Goal: Task Accomplishment & Management: Manage account settings

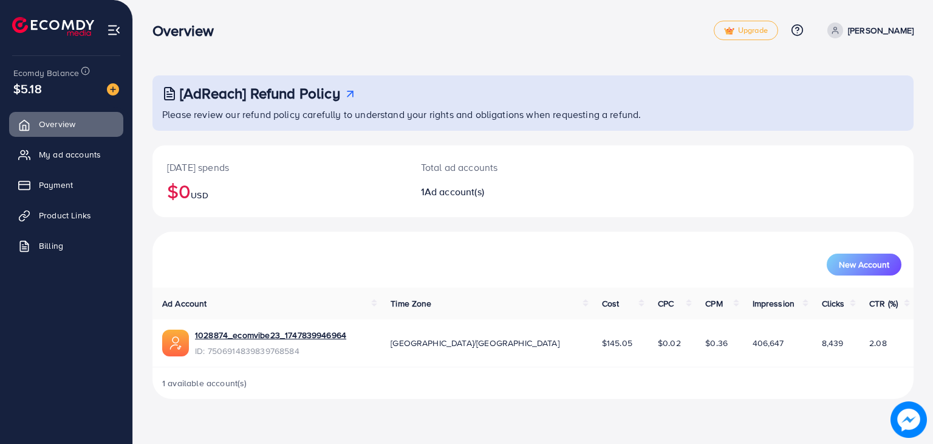
click at [602, 344] on span "$145.05" at bounding box center [617, 343] width 30 height 12
click at [76, 150] on span "My ad accounts" at bounding box center [73, 154] width 62 height 12
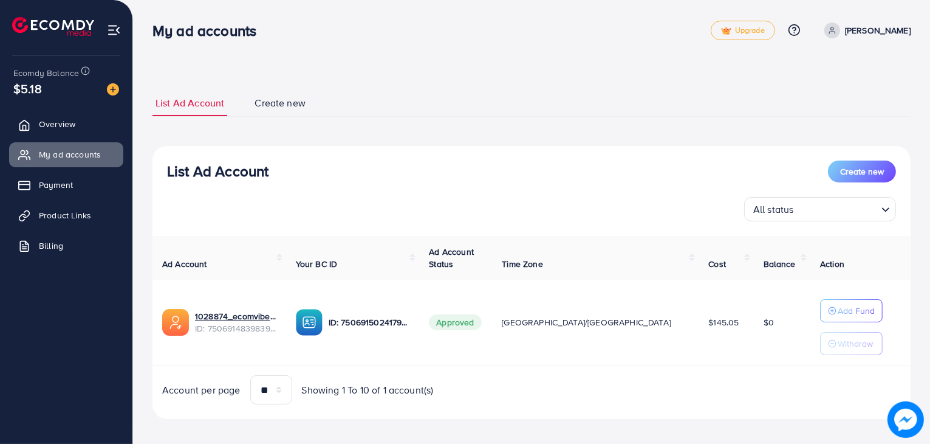
click at [841, 28] on span at bounding box center [833, 30] width 16 height 16
click at [538, 62] on div "**********" at bounding box center [531, 226] width 797 height 453
click at [289, 106] on span "Create new" at bounding box center [280, 103] width 51 height 14
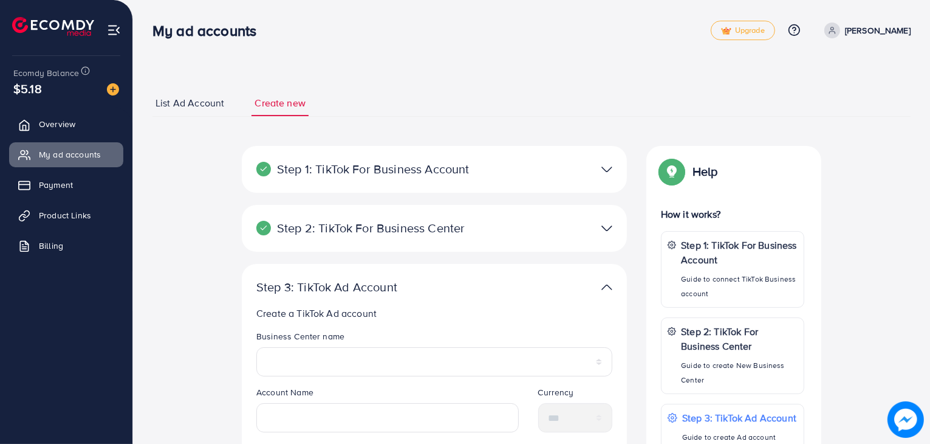
click at [190, 100] on span "List Ad Account" at bounding box center [190, 103] width 69 height 14
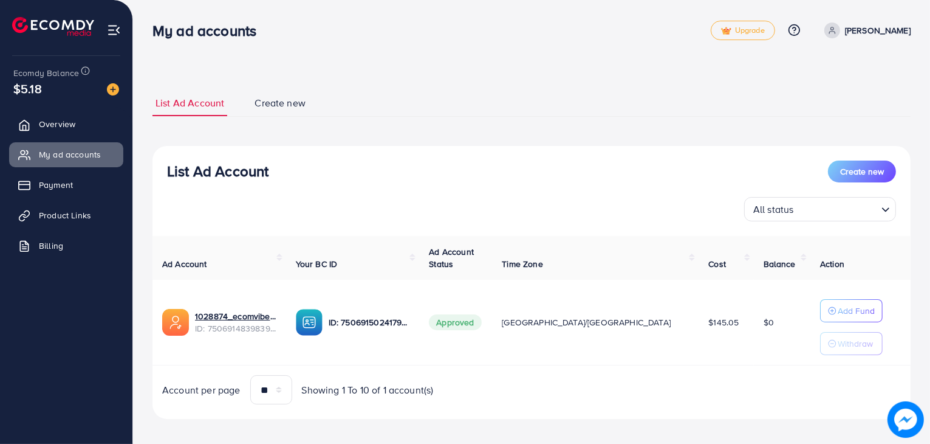
scroll to position [9, 0]
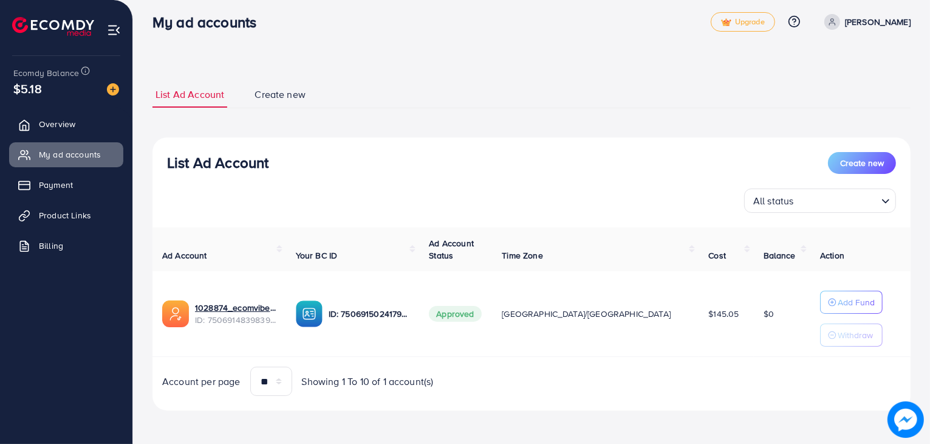
click at [115, 32] on img at bounding box center [114, 30] width 14 height 14
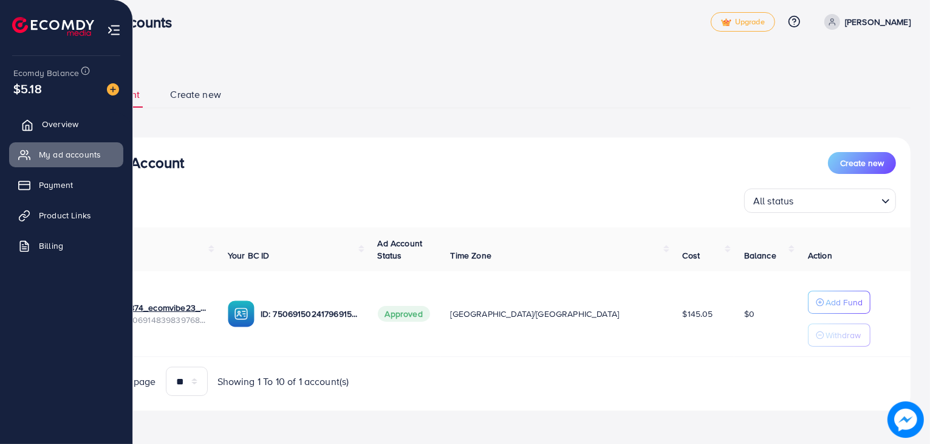
click at [45, 117] on link "Overview" at bounding box center [66, 124] width 114 height 24
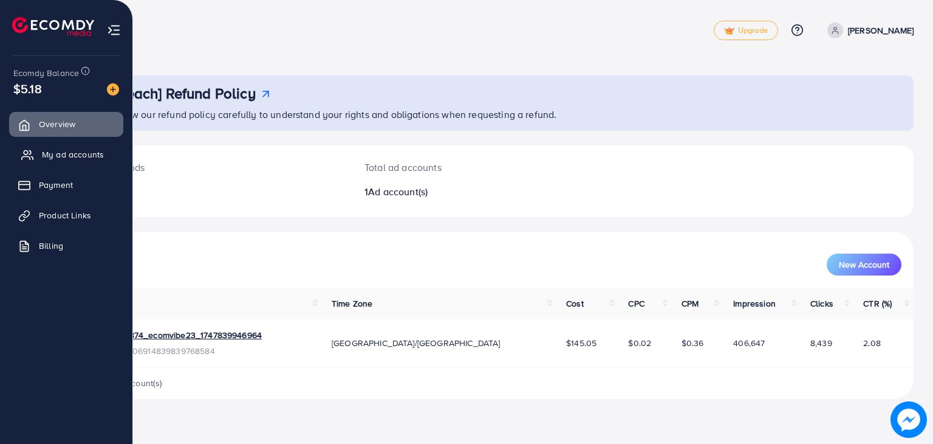
click at [49, 143] on link "My ad accounts" at bounding box center [66, 154] width 114 height 24
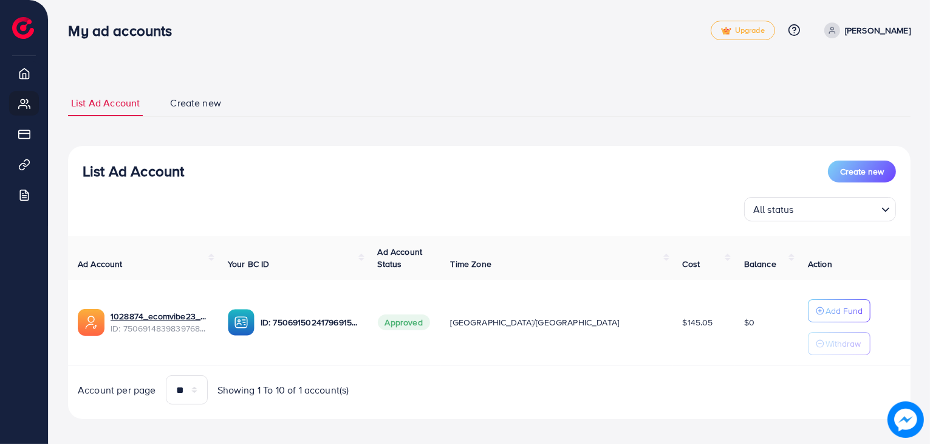
click at [841, 35] on span at bounding box center [833, 30] width 16 height 16
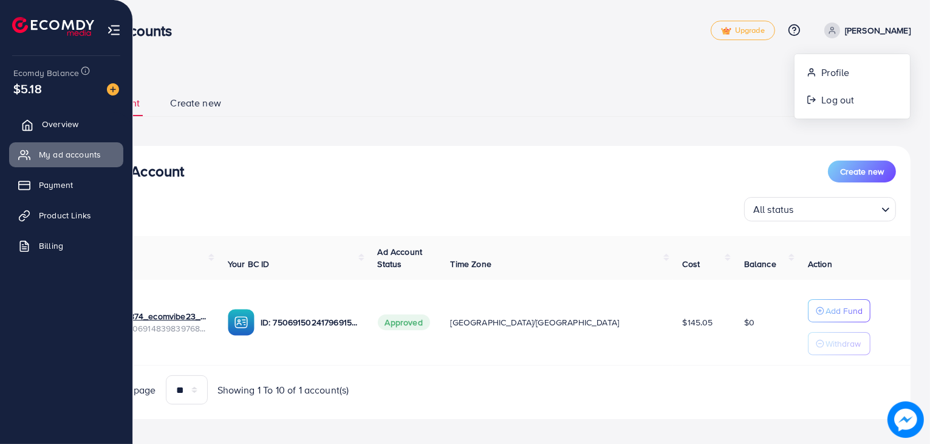
click at [52, 127] on span "Overview" at bounding box center [60, 124] width 36 height 12
click at [65, 134] on link "Overview" at bounding box center [66, 124] width 114 height 24
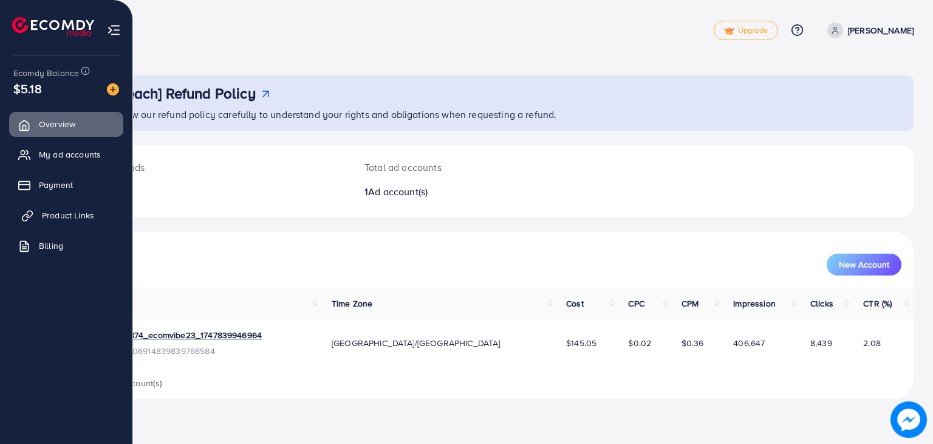
click at [71, 212] on span "Product Links" at bounding box center [68, 215] width 52 height 12
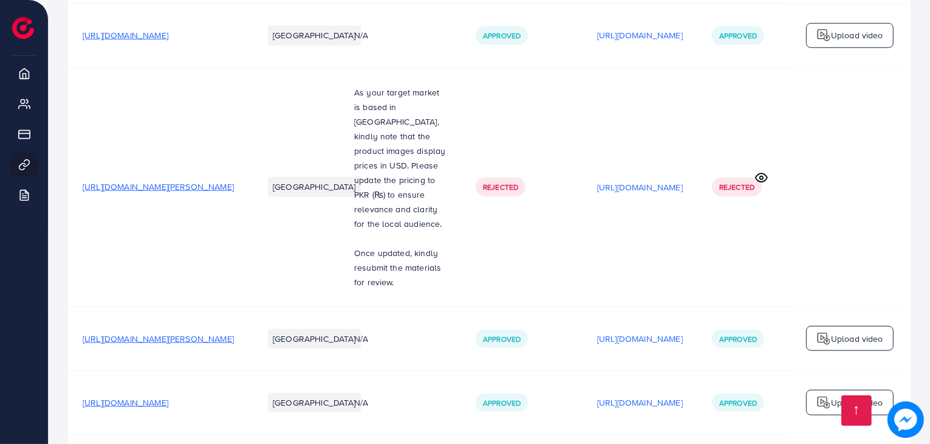
scroll to position [1268, 0]
click at [683, 331] on p "[URL][DOMAIN_NAME]" at bounding box center [640, 338] width 86 height 15
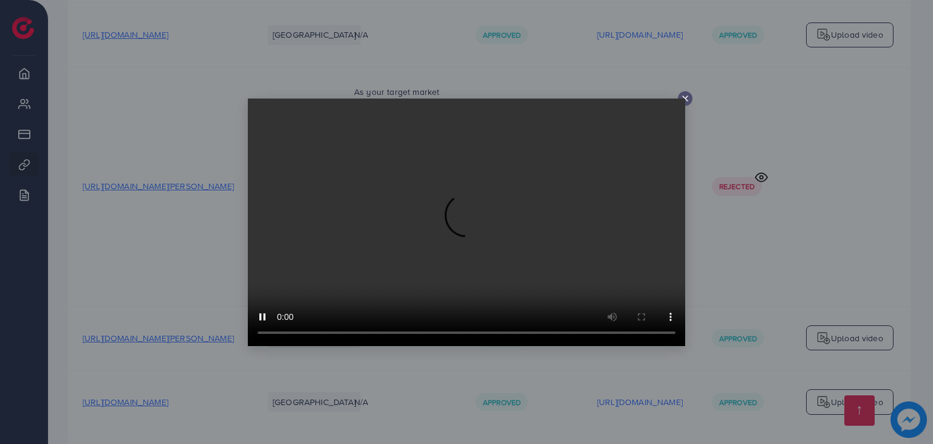
click at [785, 197] on div at bounding box center [466, 222] width 933 height 444
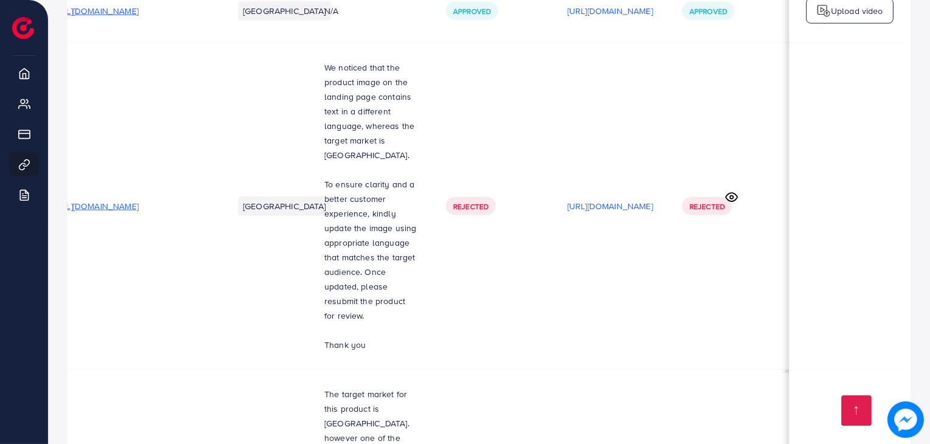
scroll to position [1874, 0]
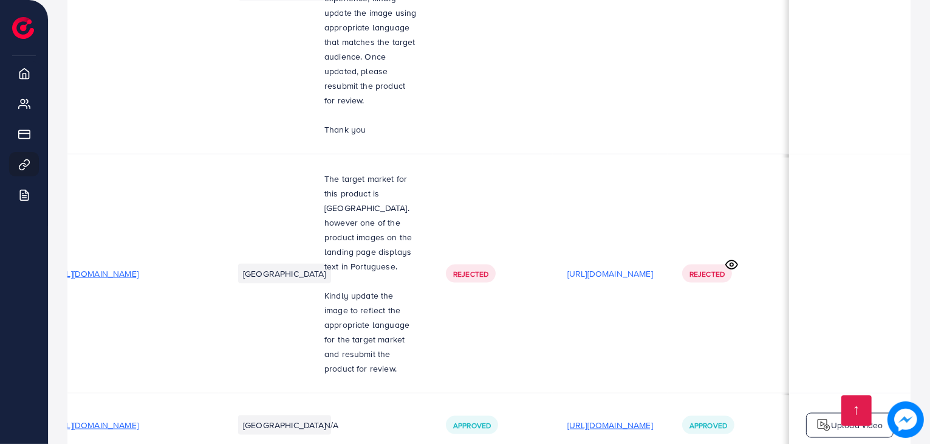
click at [583, 418] on p "[URL][DOMAIN_NAME]" at bounding box center [611, 425] width 86 height 15
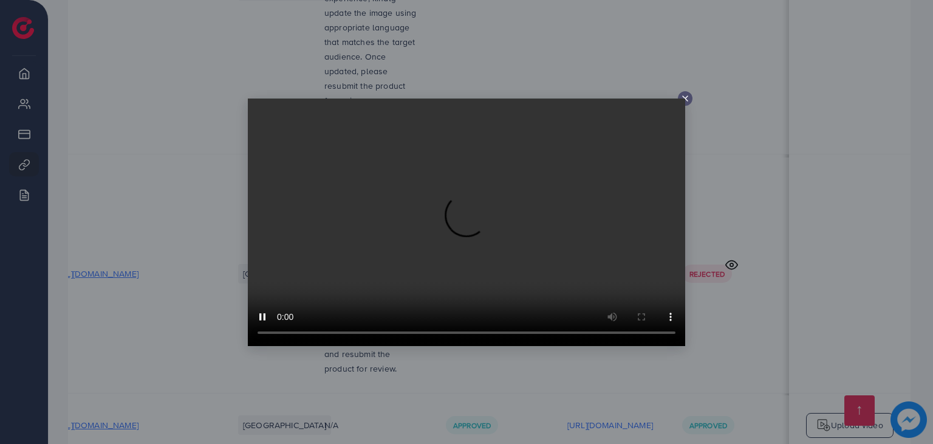
click at [724, 236] on div at bounding box center [466, 222] width 933 height 444
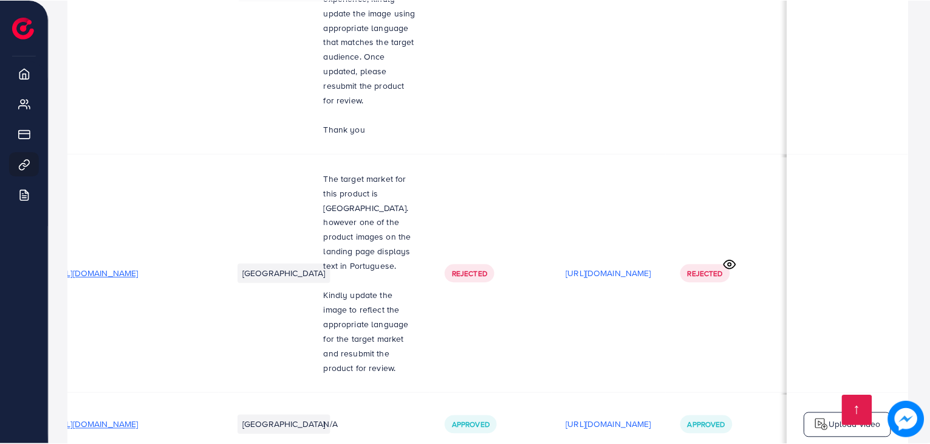
scroll to position [0, 117]
click at [568, 266] on p "[URL][DOMAIN_NAME]" at bounding box center [611, 273] width 86 height 15
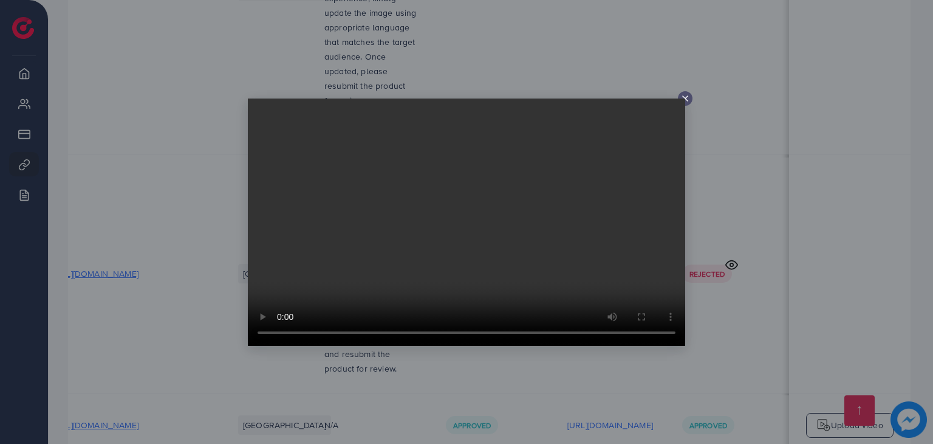
click at [721, 245] on div at bounding box center [466, 222] width 933 height 444
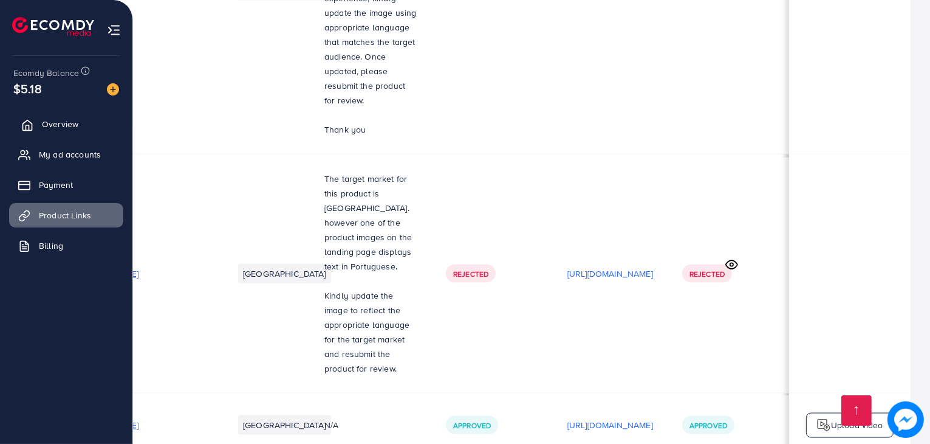
click at [58, 124] on span "Overview" at bounding box center [60, 124] width 36 height 12
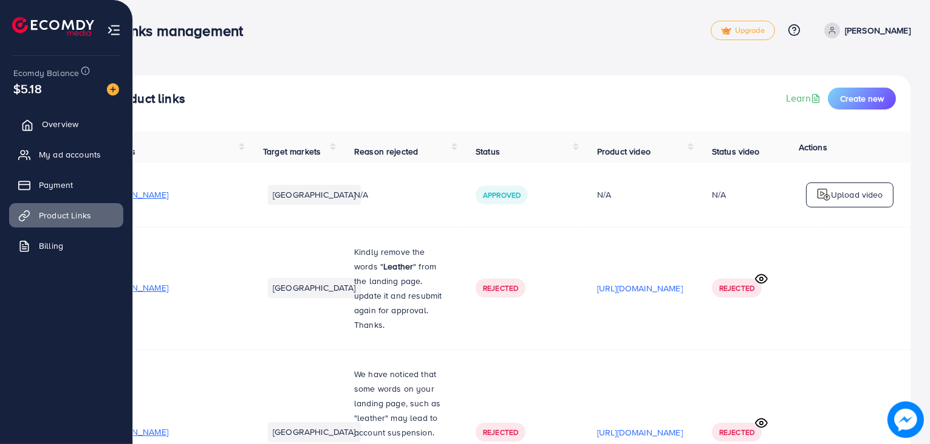
click at [77, 115] on link "Overview" at bounding box center [66, 124] width 114 height 24
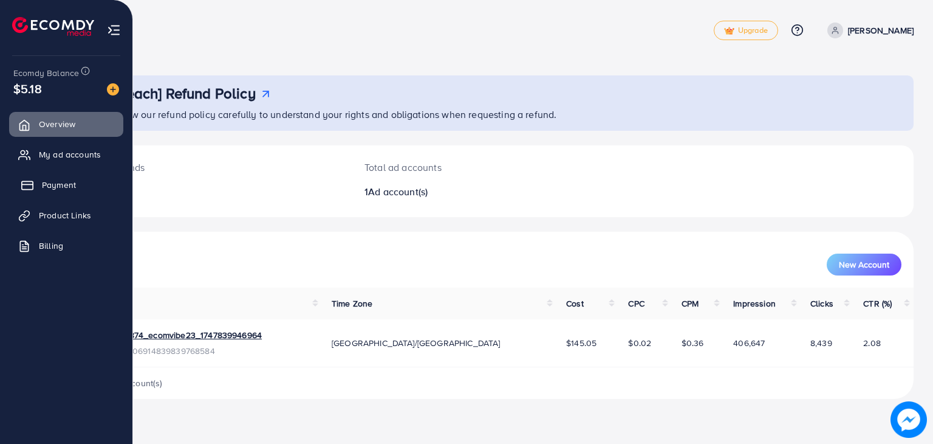
click at [80, 179] on link "Payment" at bounding box center [66, 185] width 114 height 24
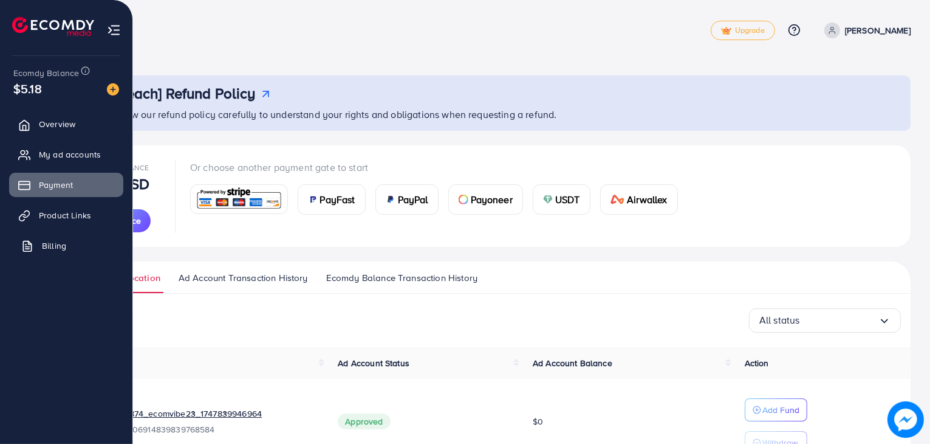
click at [57, 244] on span "Billing" at bounding box center [54, 245] width 24 height 12
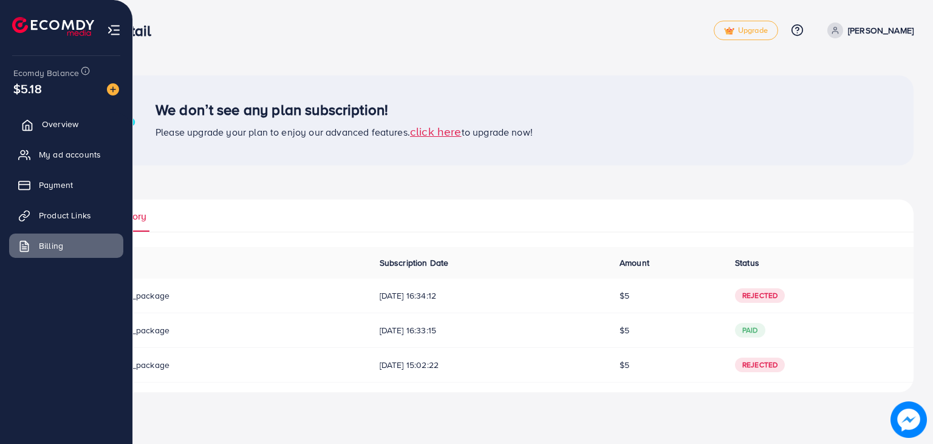
click at [63, 119] on span "Overview" at bounding box center [60, 124] width 36 height 12
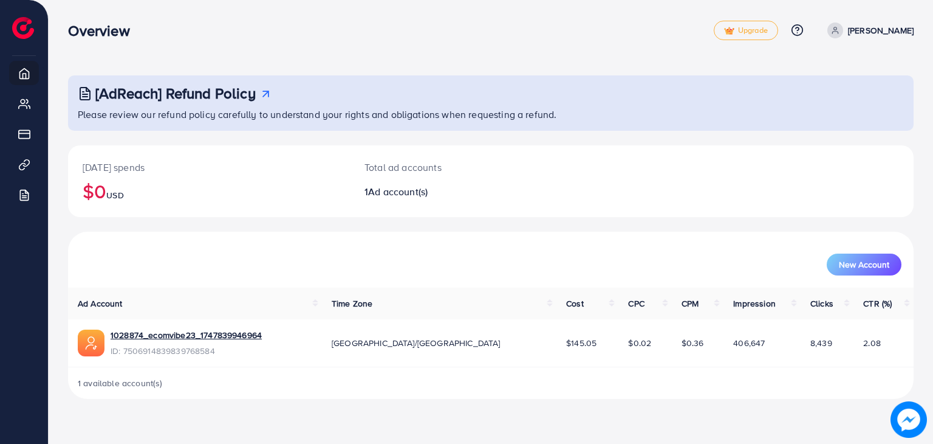
click at [829, 173] on div "[DATE] spends $0 USD Total ad accounts 1 Ad account(s)" at bounding box center [491, 181] width 846 height 72
